Goal: Manage account settings

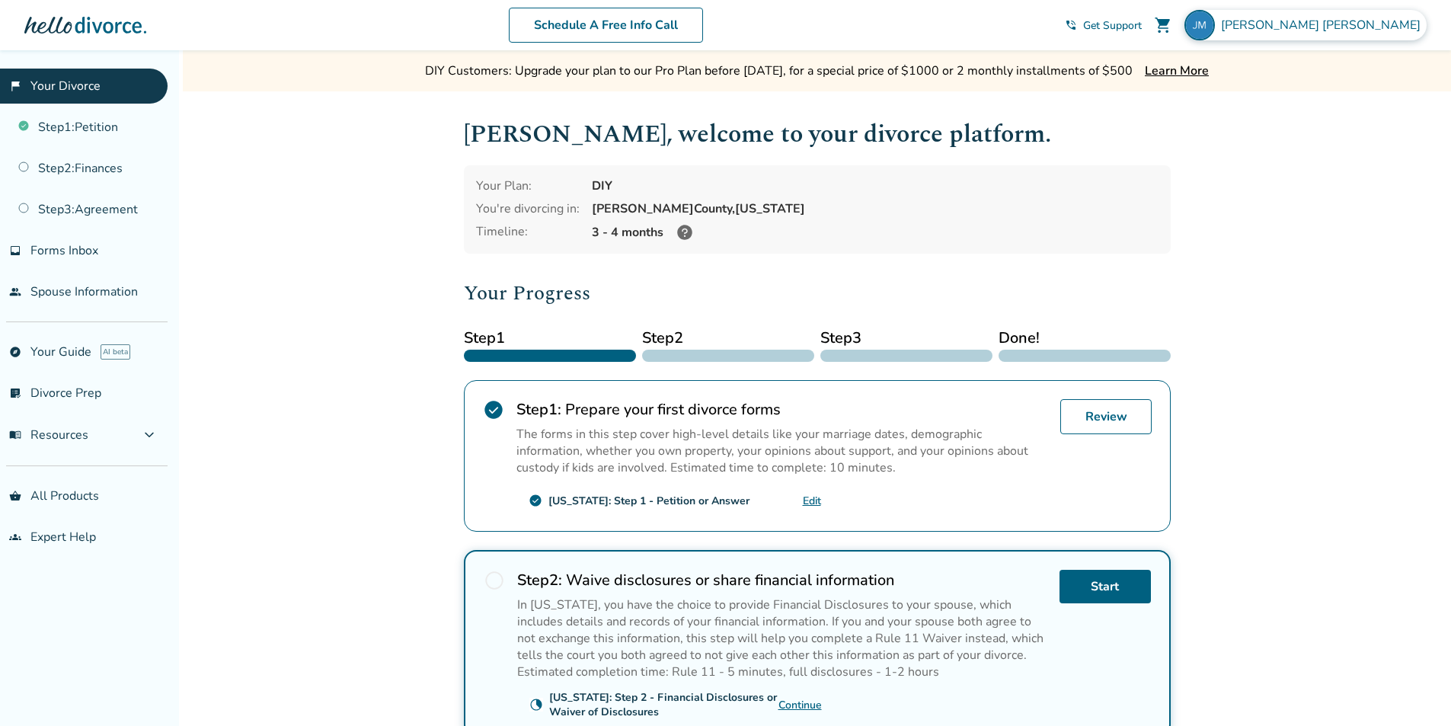
click at [1398, 21] on span "Jeb Moffitt" at bounding box center [1324, 25] width 206 height 17
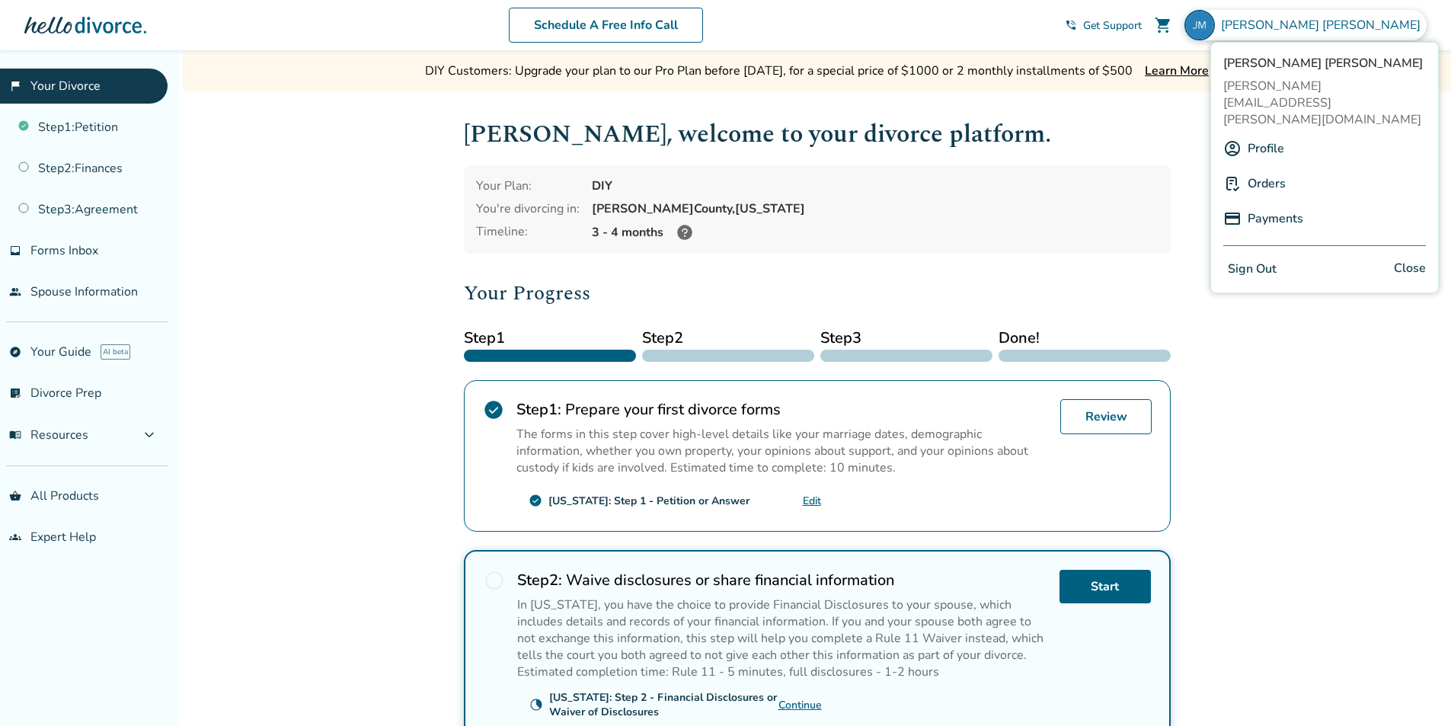
click at [1264, 134] on link "Profile" at bounding box center [1266, 148] width 37 height 29
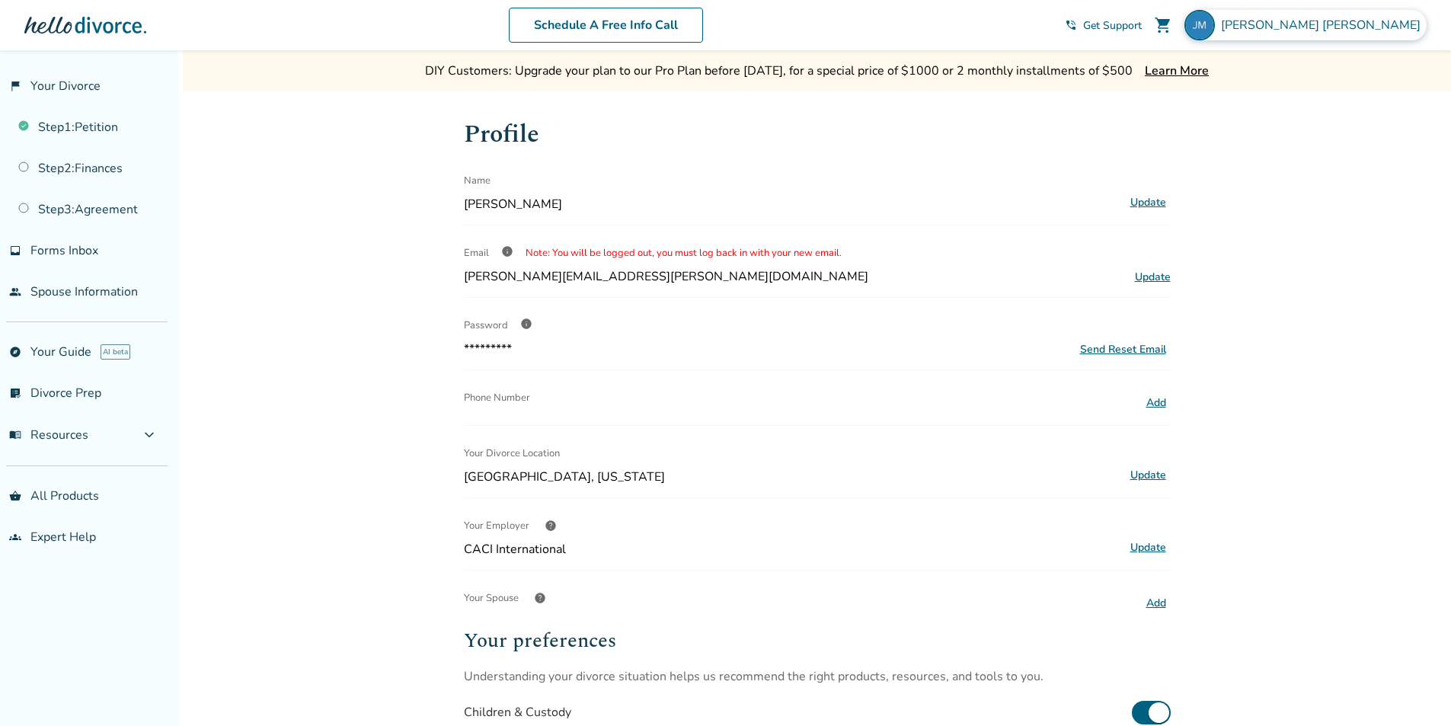
click at [1399, 26] on span "Jeb Moffitt" at bounding box center [1324, 25] width 206 height 17
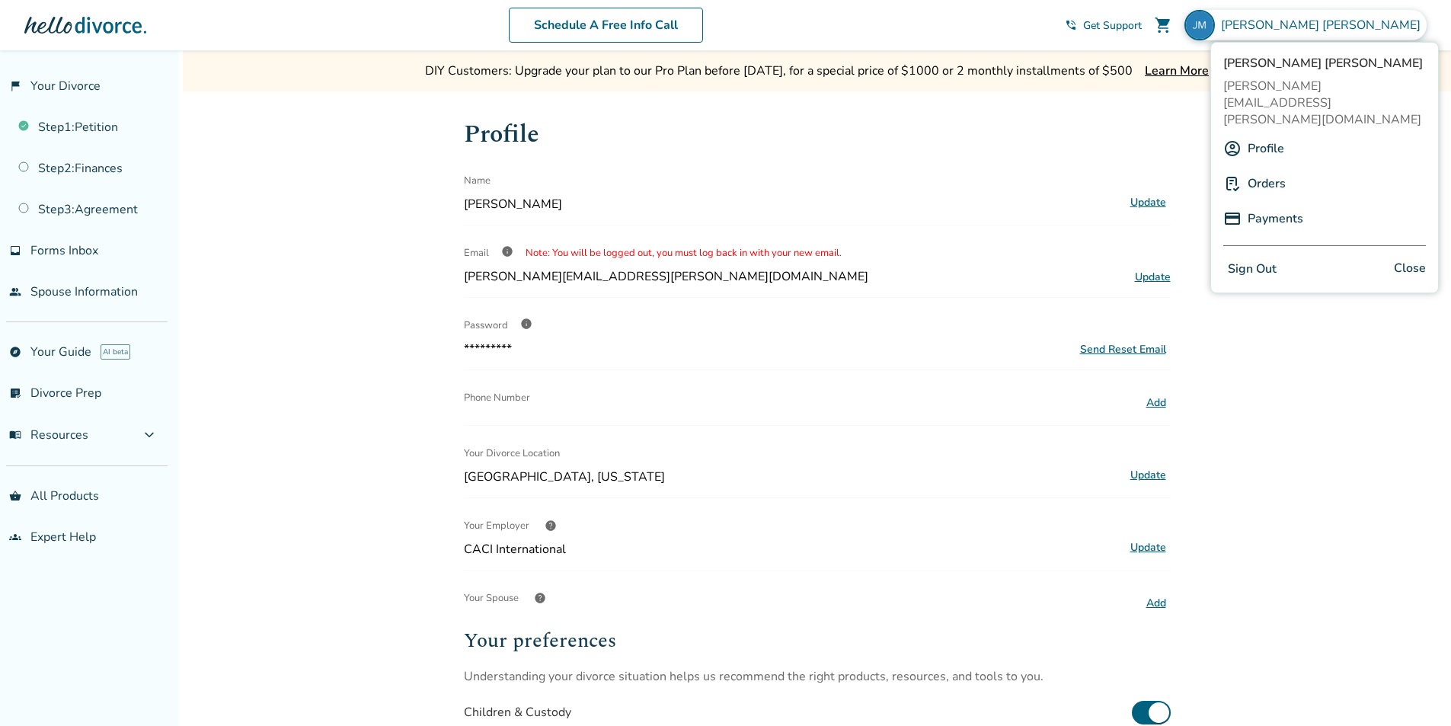
click at [1267, 204] on link "Payments" at bounding box center [1276, 218] width 56 height 29
